Goal: Task Accomplishment & Management: Complete application form

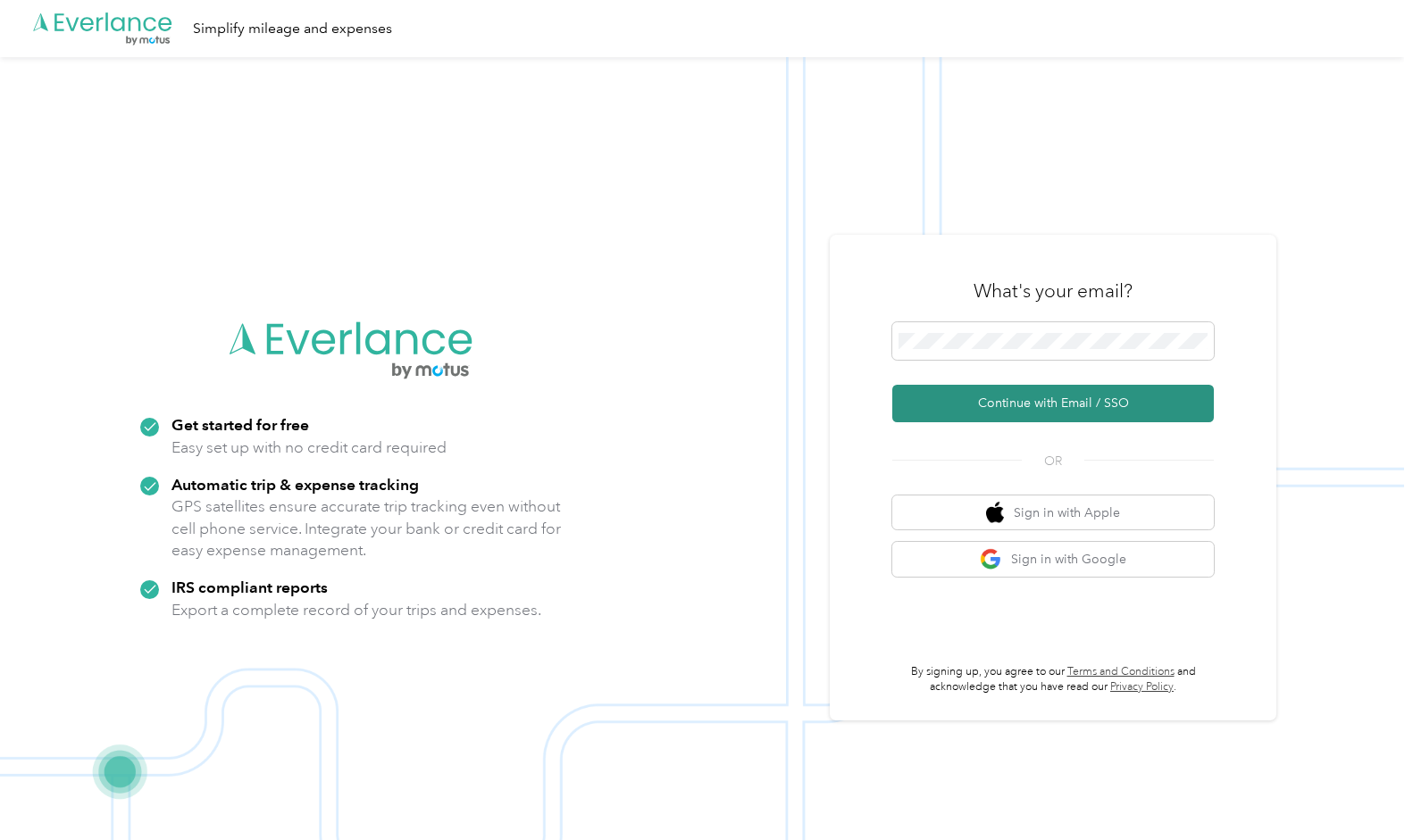
click at [1037, 405] on button "Continue with Email / SSO" at bounding box center [1053, 404] width 321 height 37
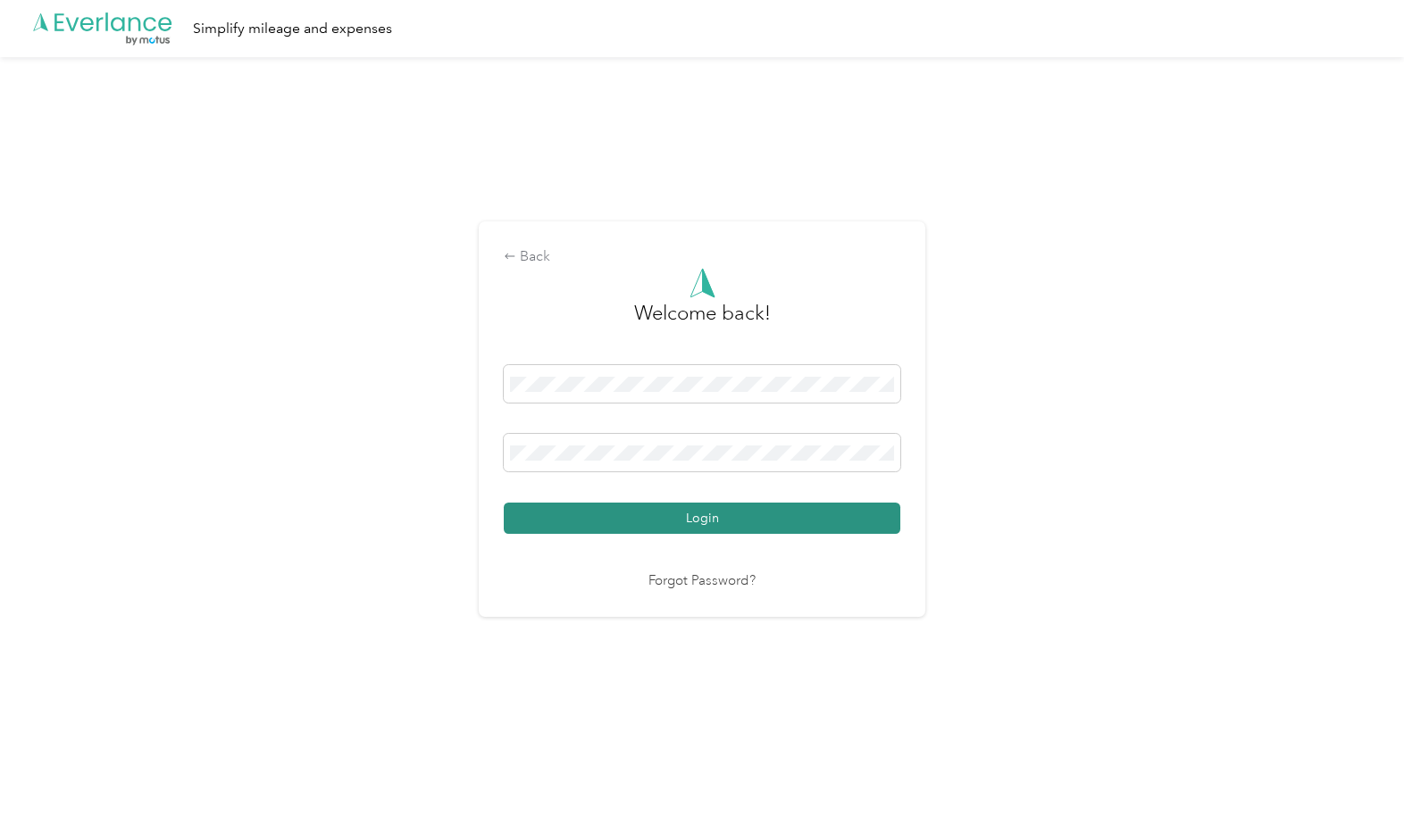
click at [666, 521] on button "Login" at bounding box center [702, 518] width 396 height 31
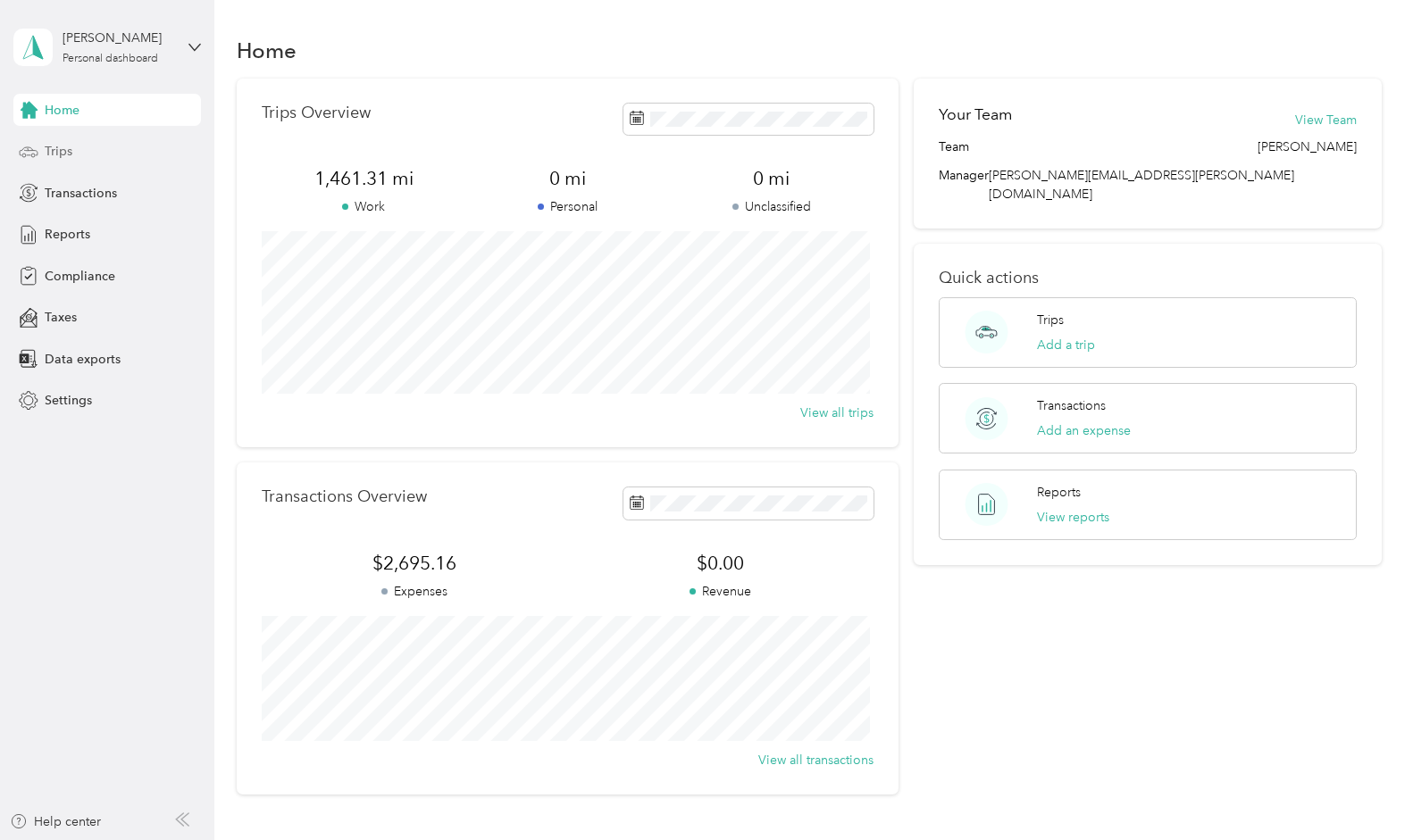
click at [46, 152] on span "Trips" at bounding box center [59, 152] width 28 height 19
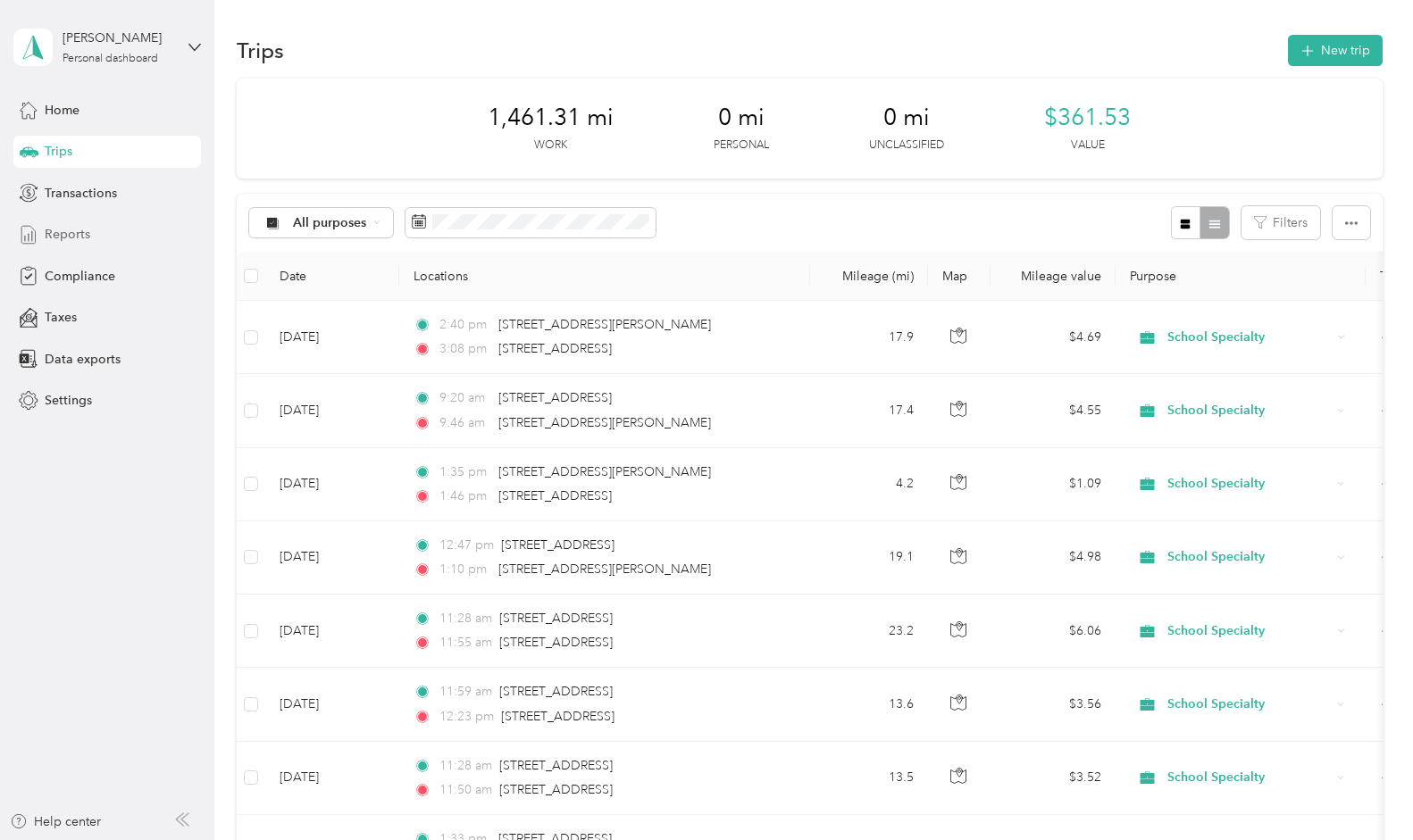
click at [69, 232] on span "Reports" at bounding box center [67, 234] width 46 height 19
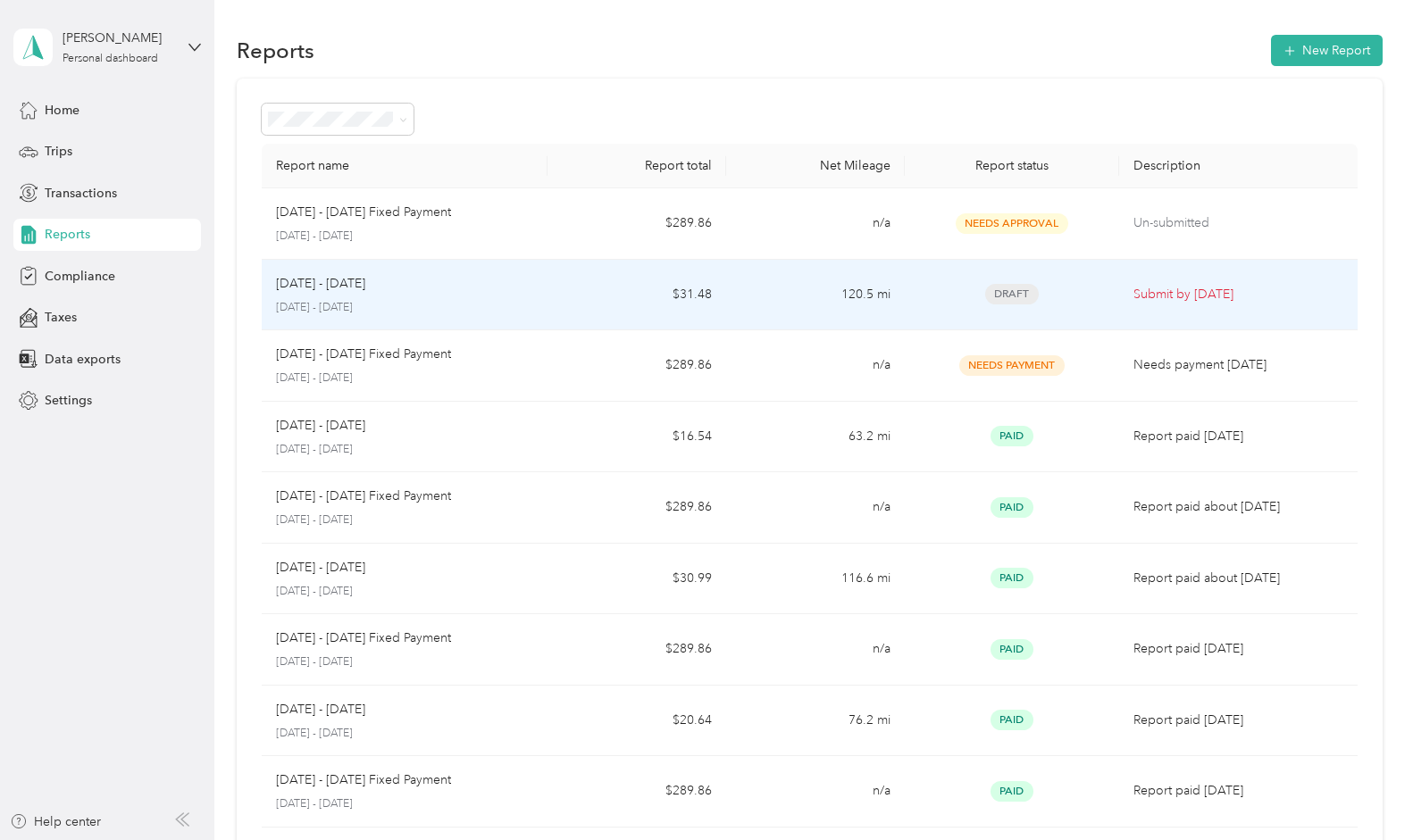
click at [359, 297] on div "[DATE] - [DATE] [DATE] - [DATE]" at bounding box center [405, 295] width 258 height 42
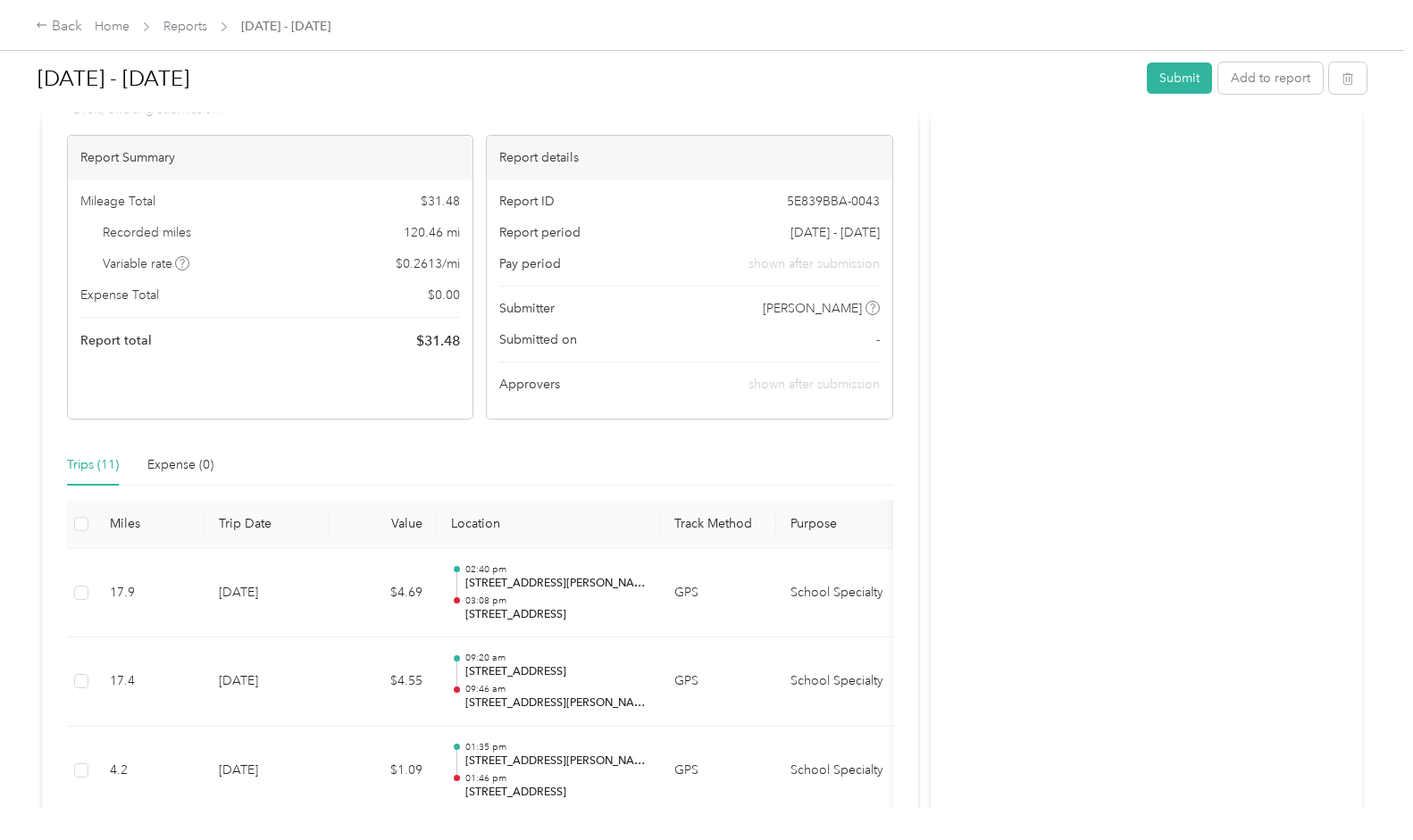
scroll to position [49, 0]
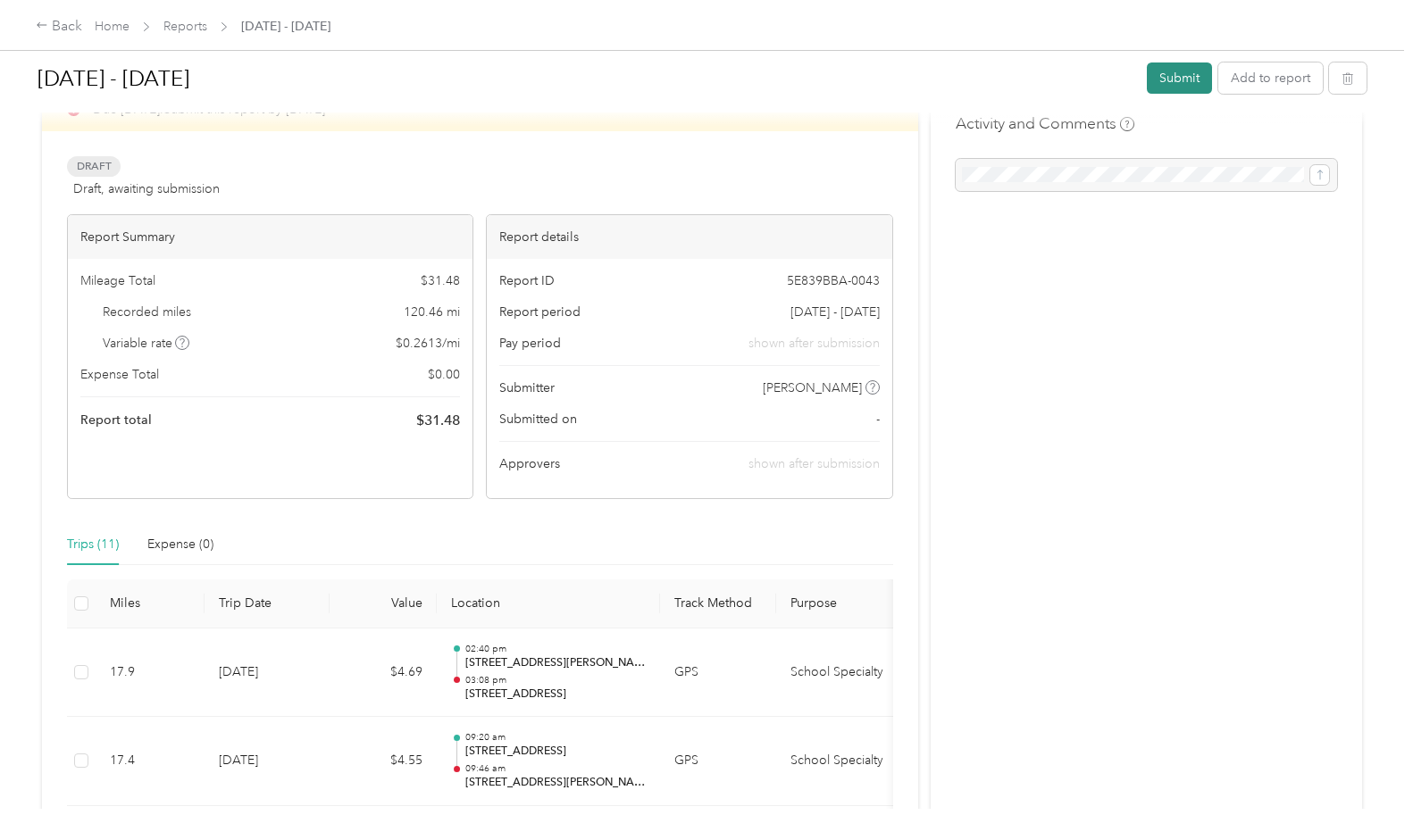
click at [1161, 70] on button "Submit" at bounding box center [1180, 78] width 66 height 31
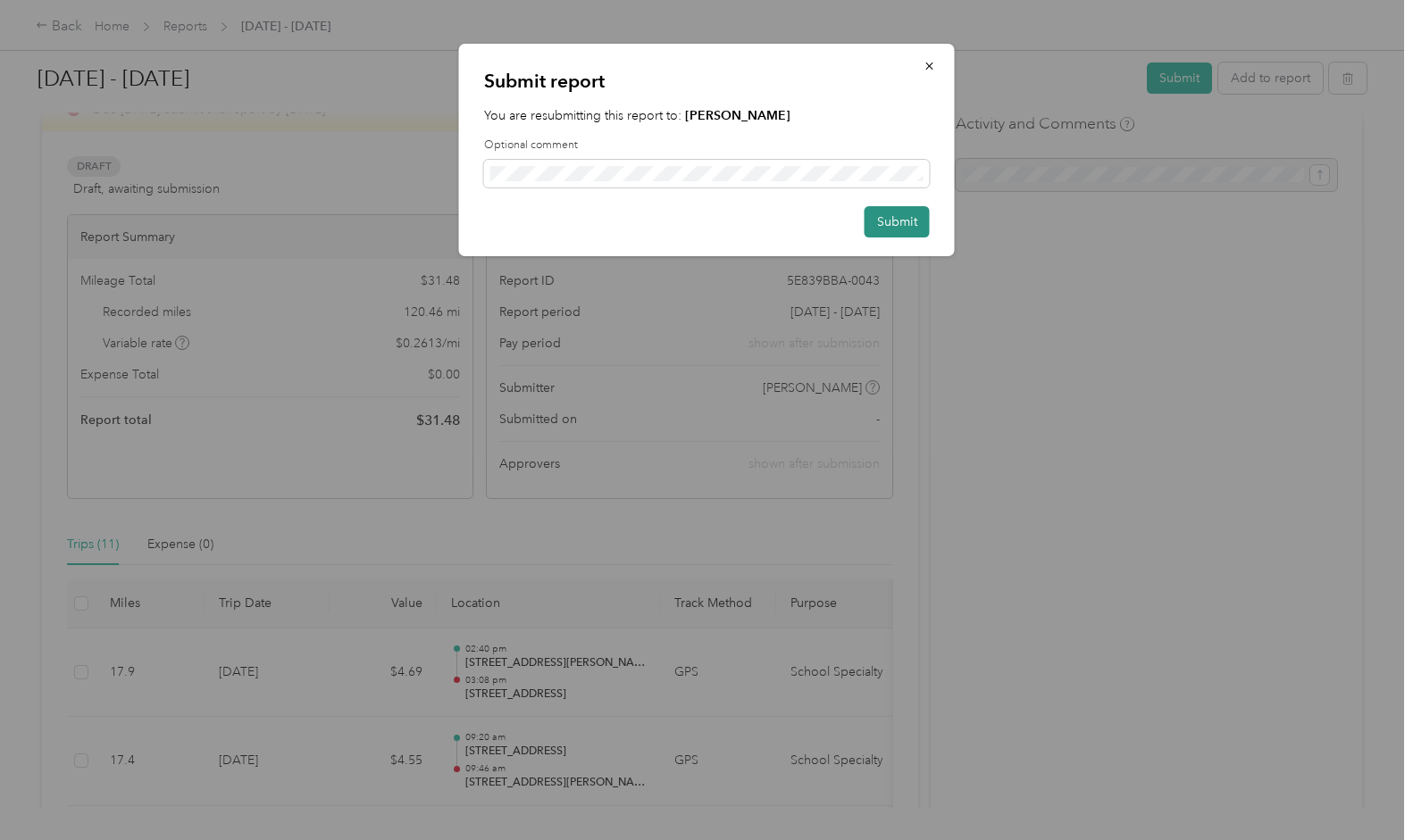
click at [902, 220] on button "Submit" at bounding box center [898, 221] width 66 height 31
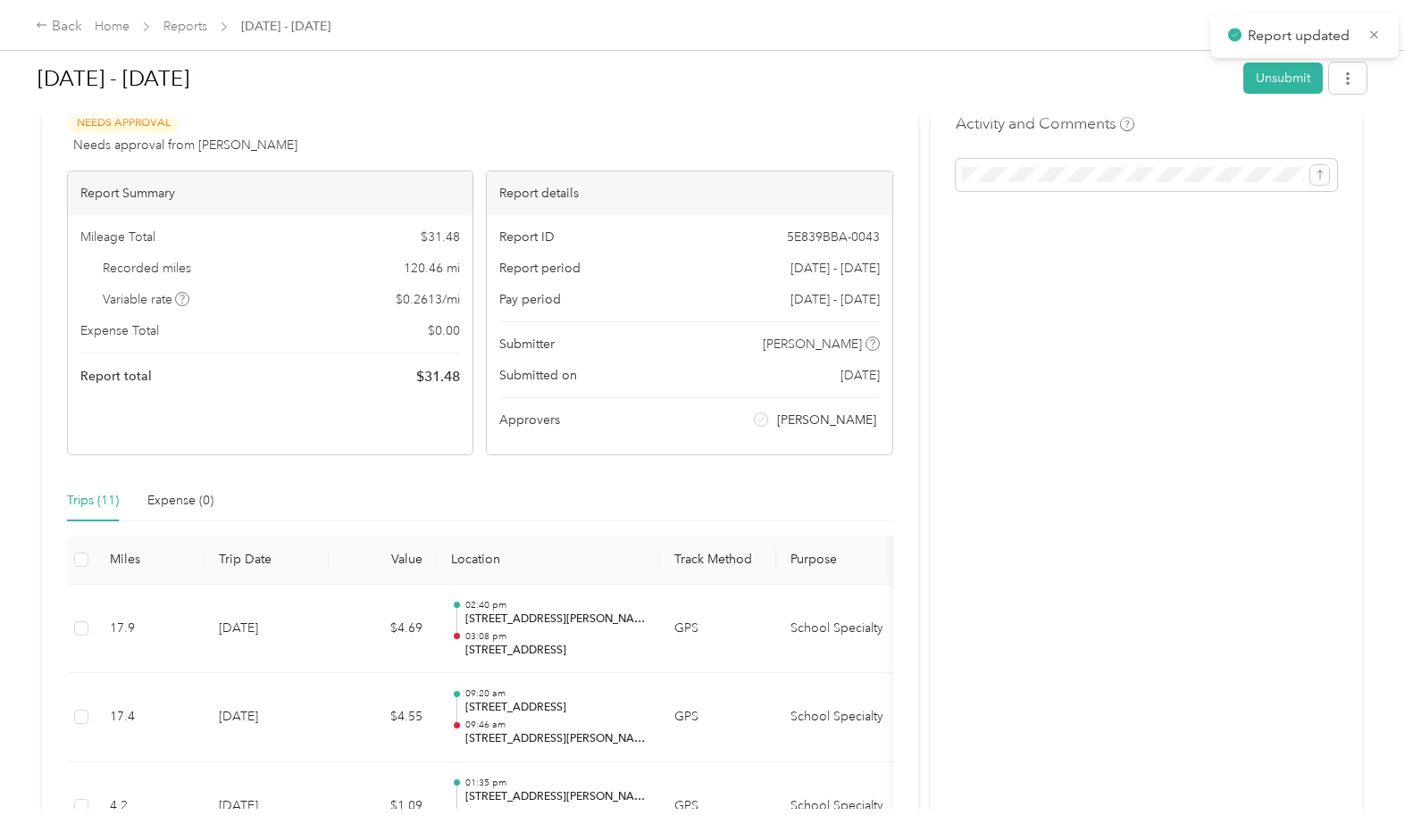
scroll to position [74, 0]
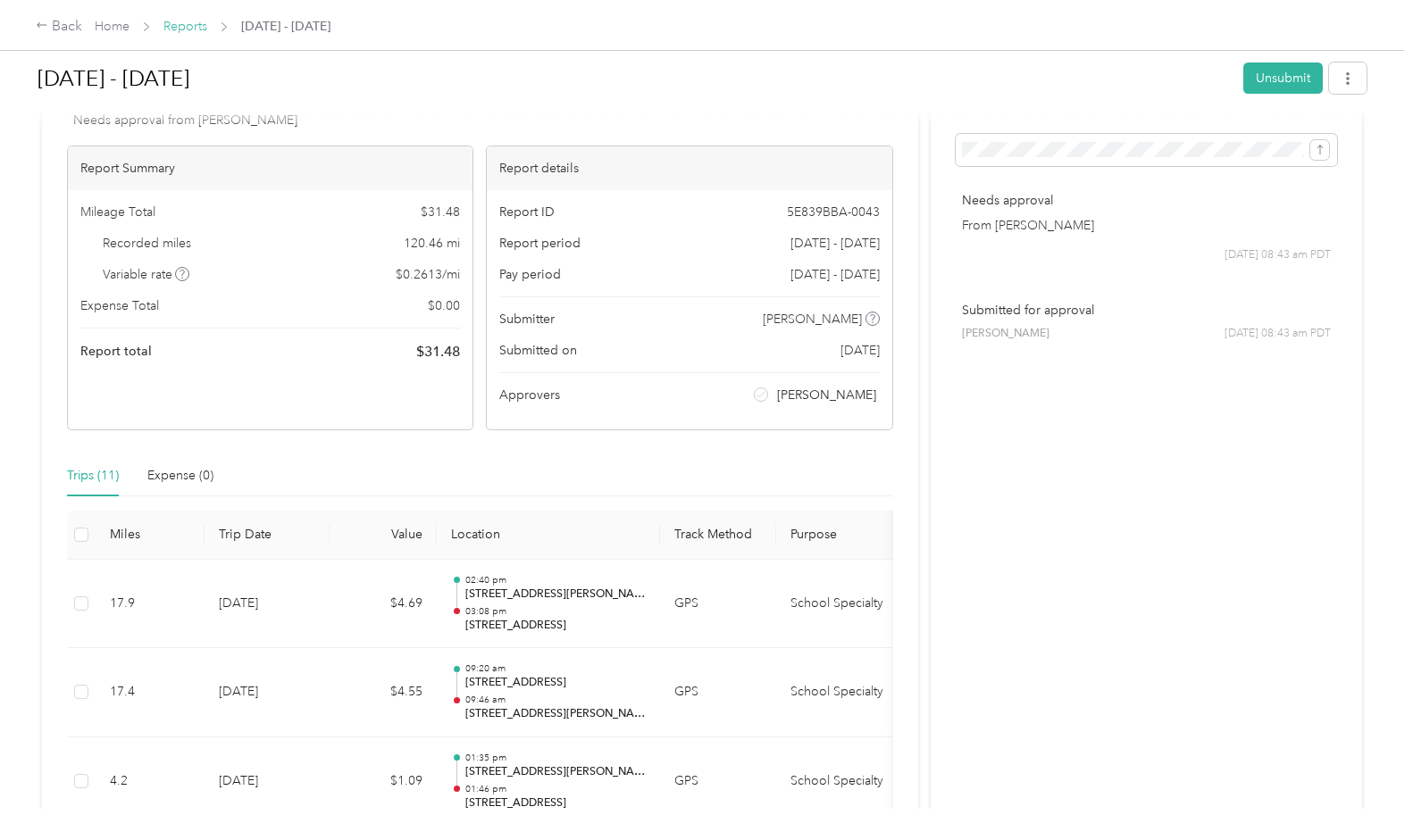
click at [189, 25] on link "Reports" at bounding box center [185, 26] width 44 height 15
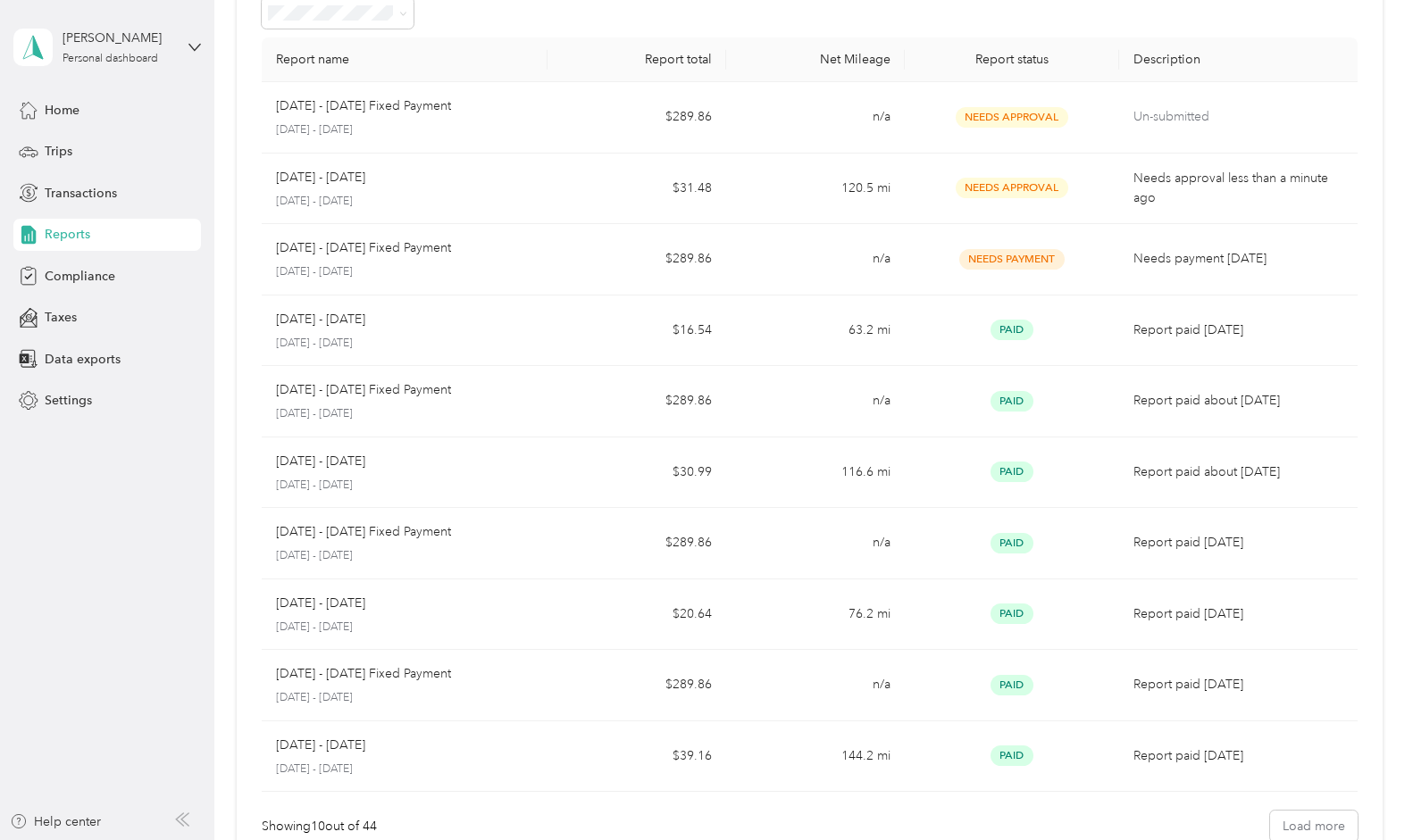
scroll to position [243, 0]
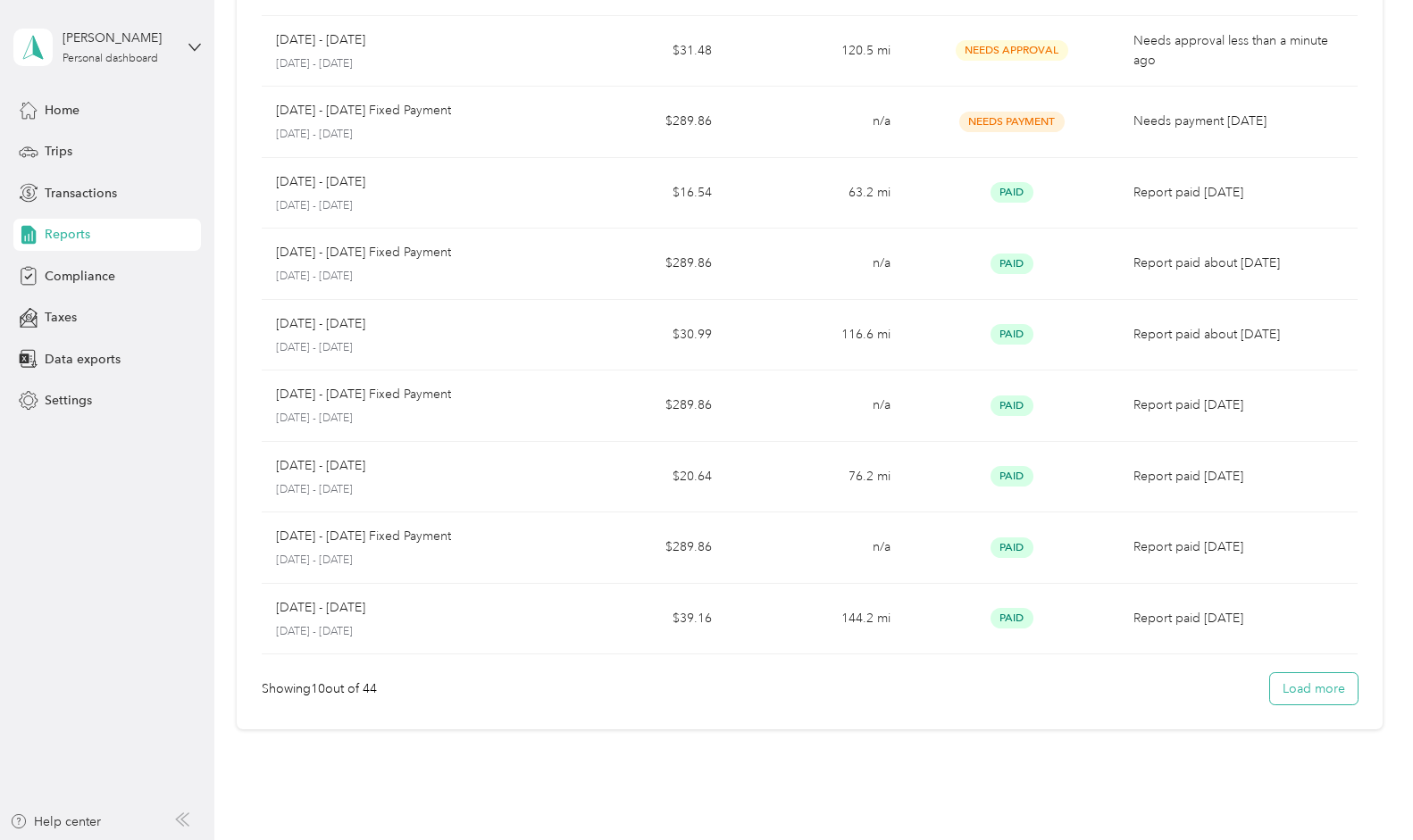
click at [1298, 693] on button "Load more" at bounding box center [1314, 688] width 87 height 31
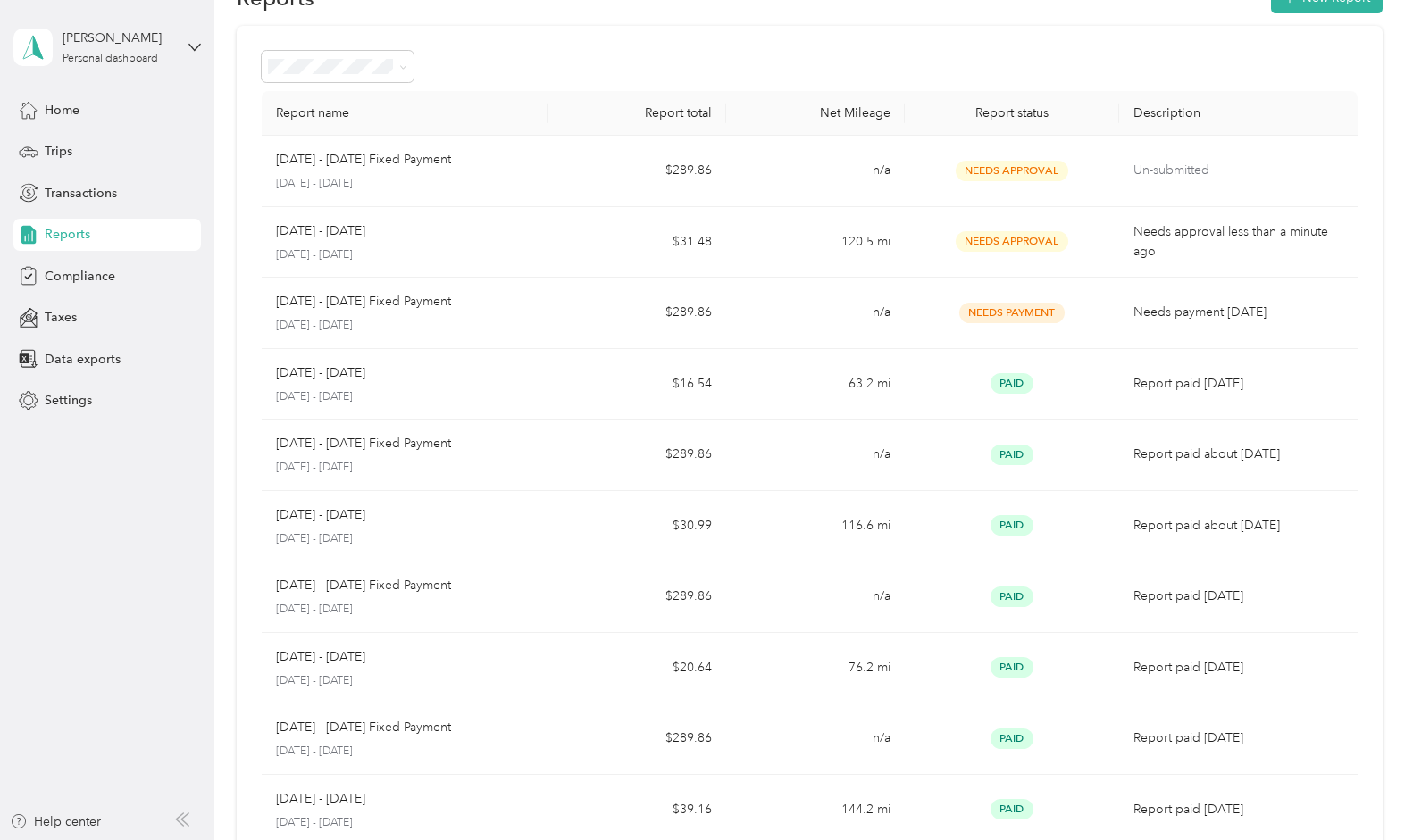
scroll to position [0, 0]
